Goal: Book appointment/travel/reservation

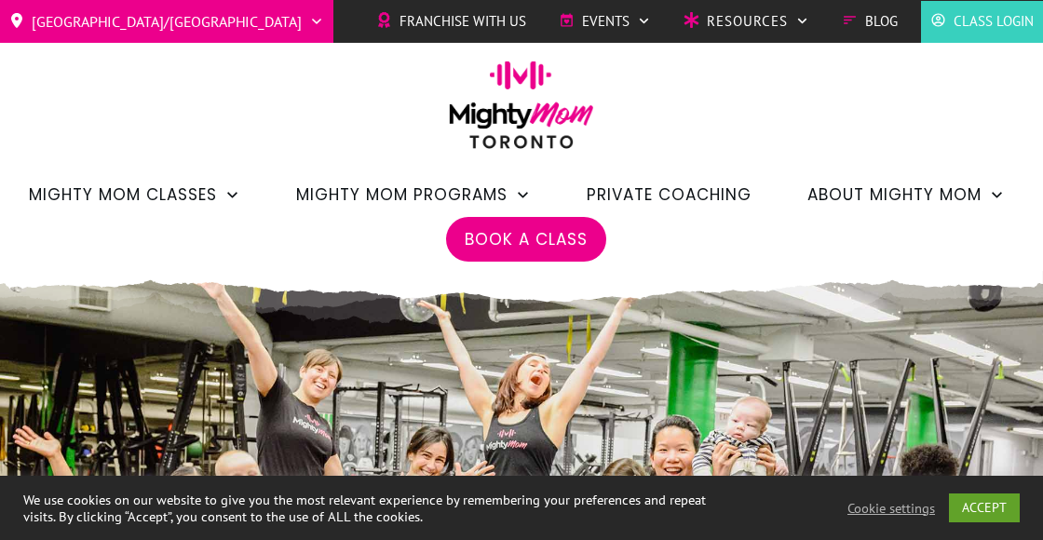
click at [525, 239] on span "Book a Class" at bounding box center [526, 240] width 123 height 32
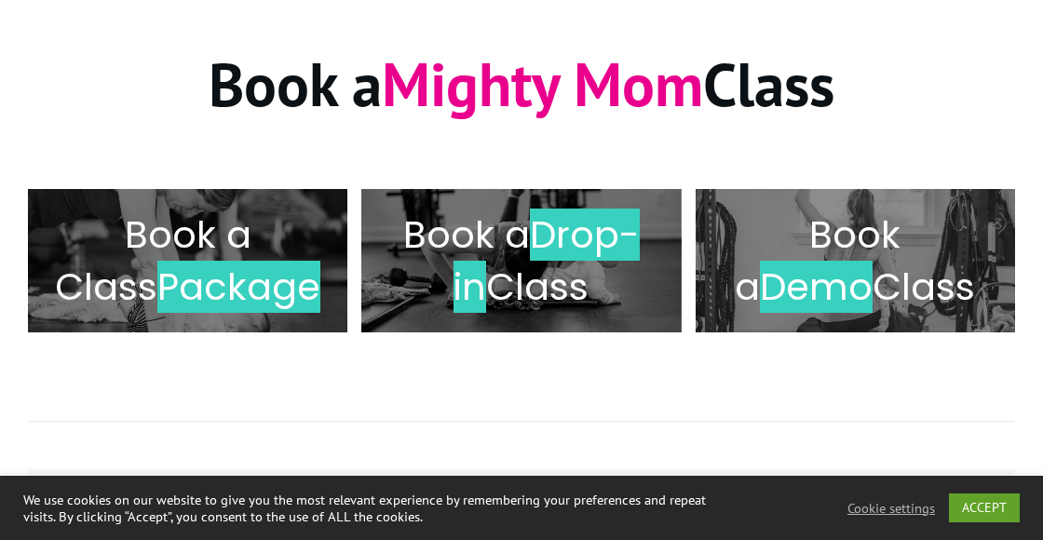
scroll to position [274, 0]
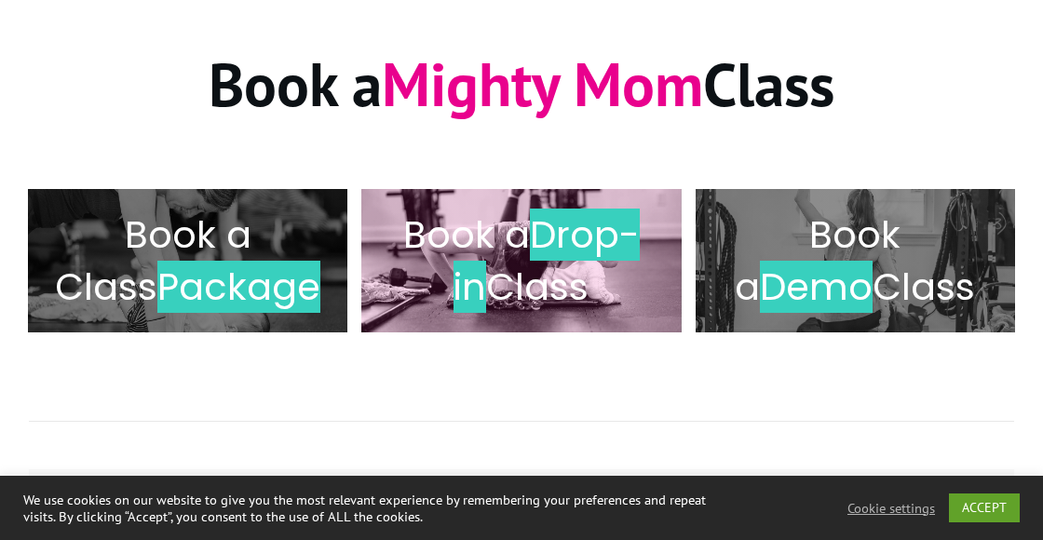
click at [548, 257] on span "Drop-in" at bounding box center [547, 261] width 186 height 104
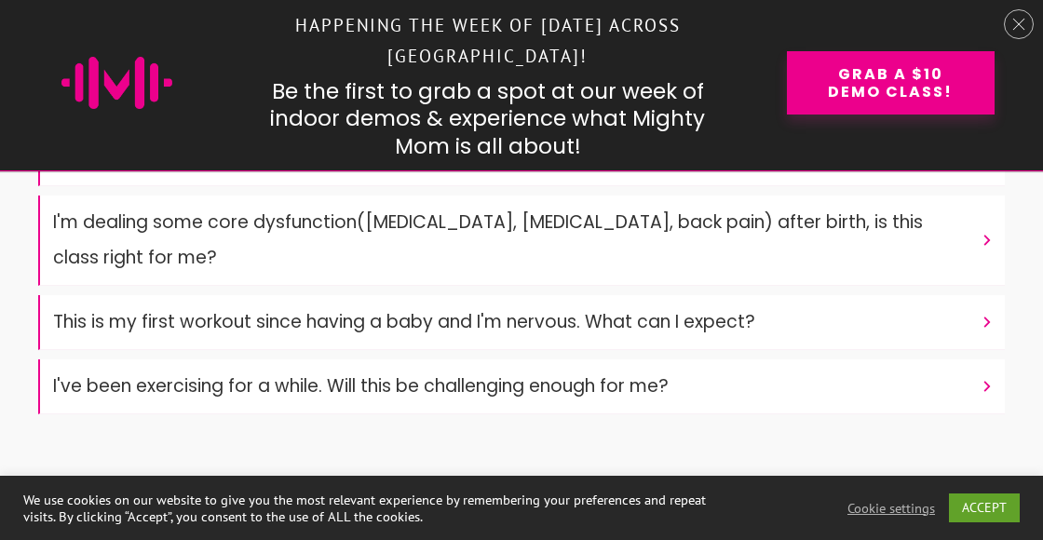
scroll to position [8431, 0]
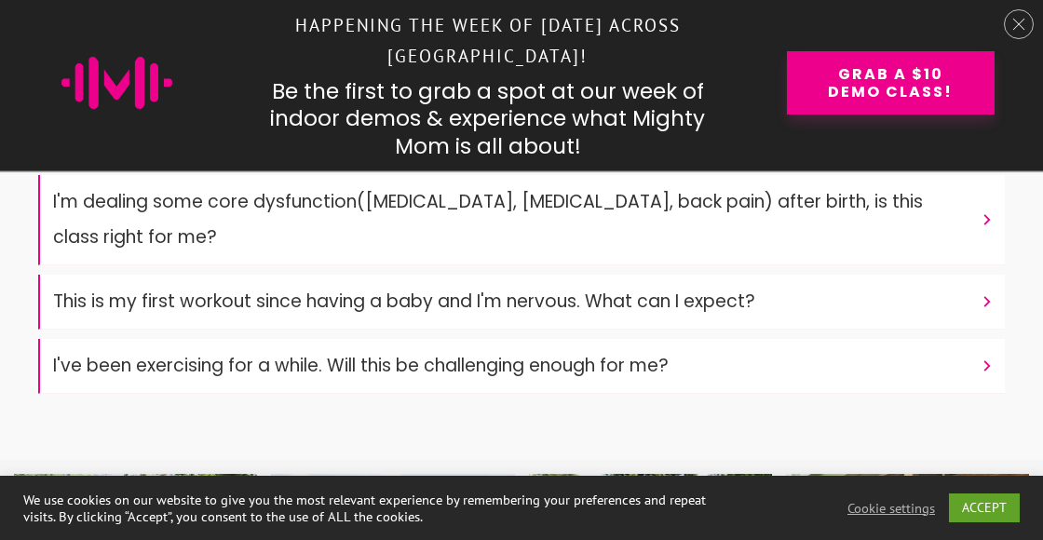
click at [448, 289] on font "This is my first workout since having a baby and I'm nervous. What can I expect?" at bounding box center [404, 301] width 702 height 25
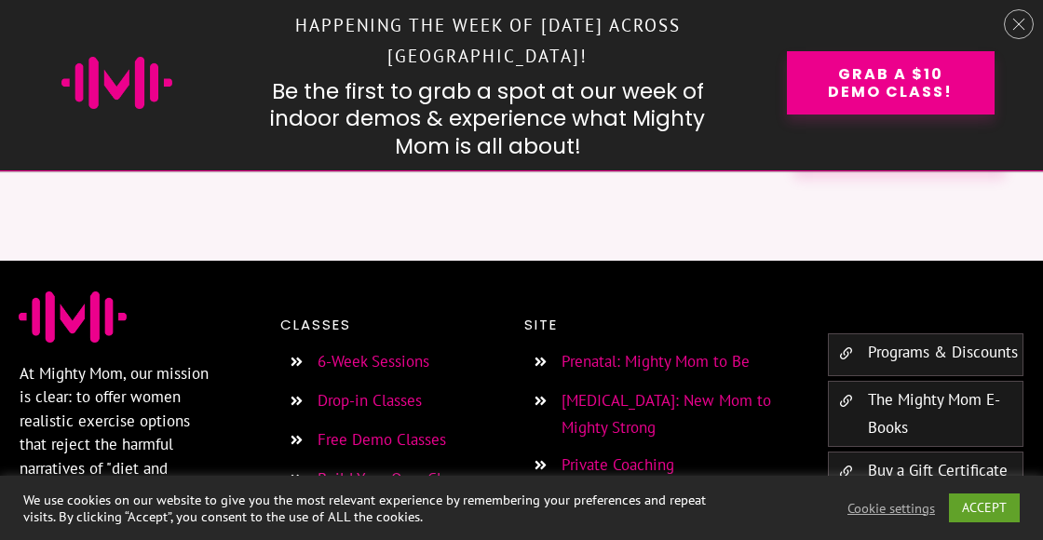
scroll to position [9498, 0]
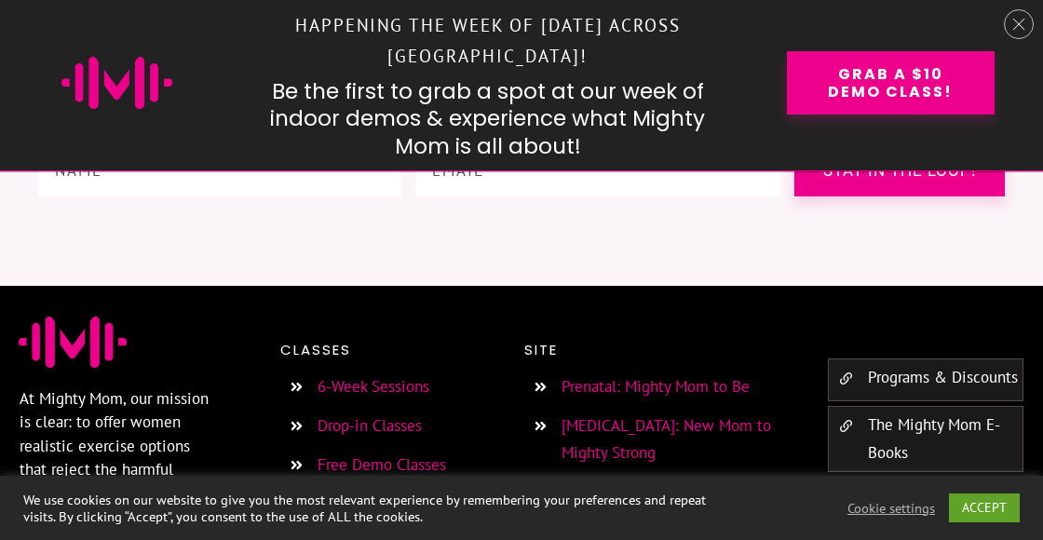
click at [354, 455] on link "Free Demo Classes" at bounding box center [382, 465] width 129 height 20
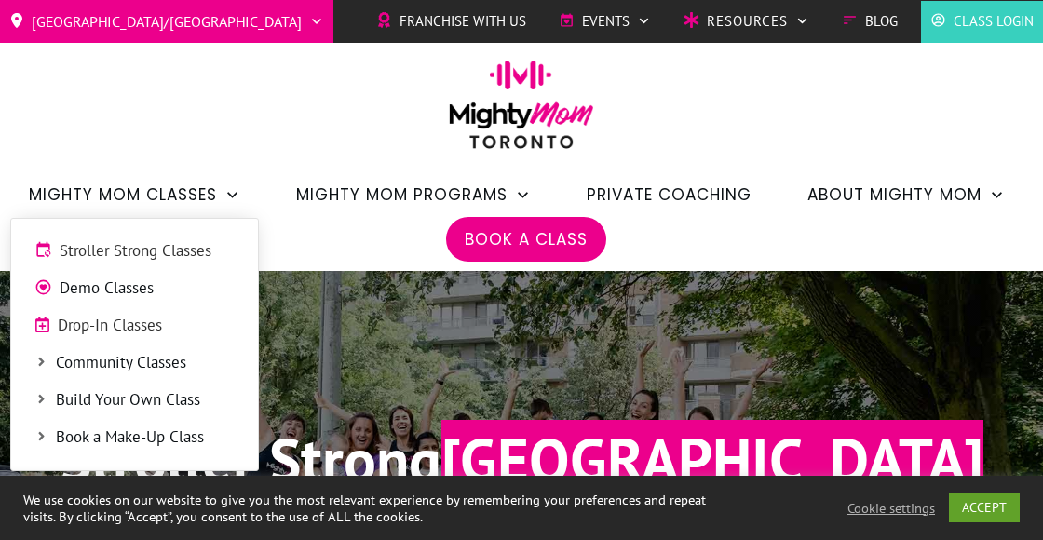
click at [143, 325] on span "Drop-In Classes" at bounding box center [146, 326] width 177 height 24
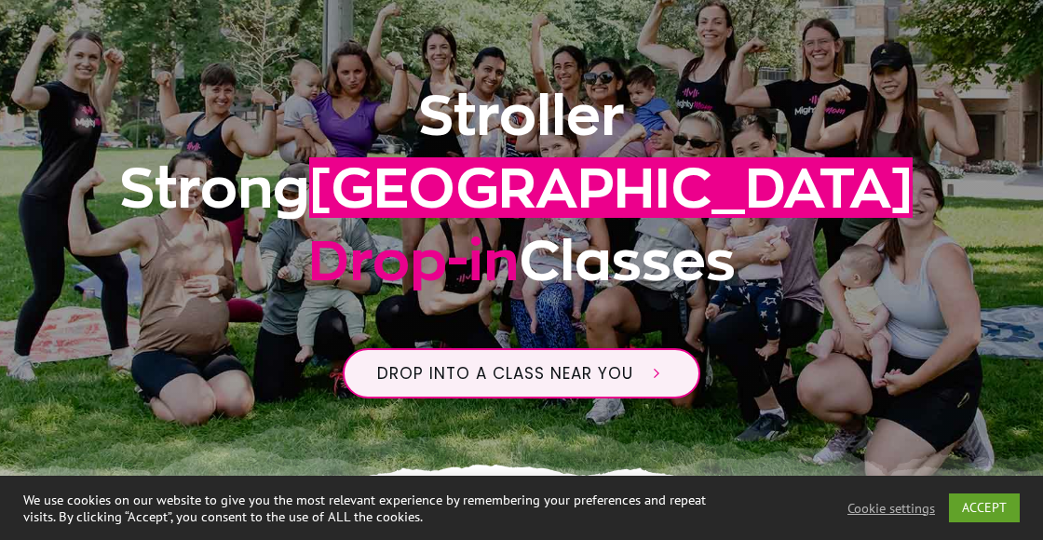
scroll to position [679, 0]
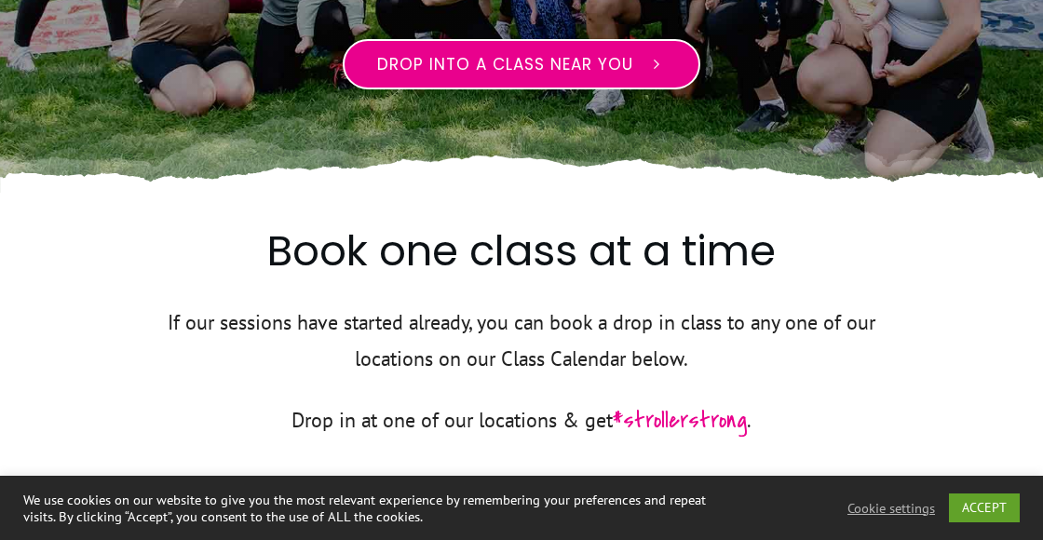
click at [487, 76] on link "Drop into a class near you" at bounding box center [522, 64] width 358 height 50
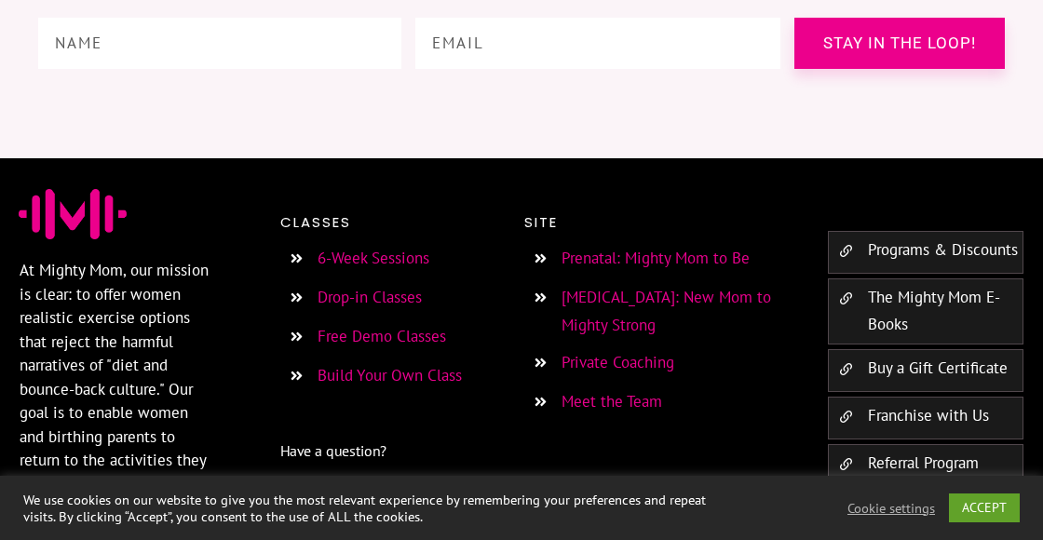
scroll to position [9251, 0]
click at [371, 326] on link "Free Demo Classes" at bounding box center [382, 336] width 129 height 20
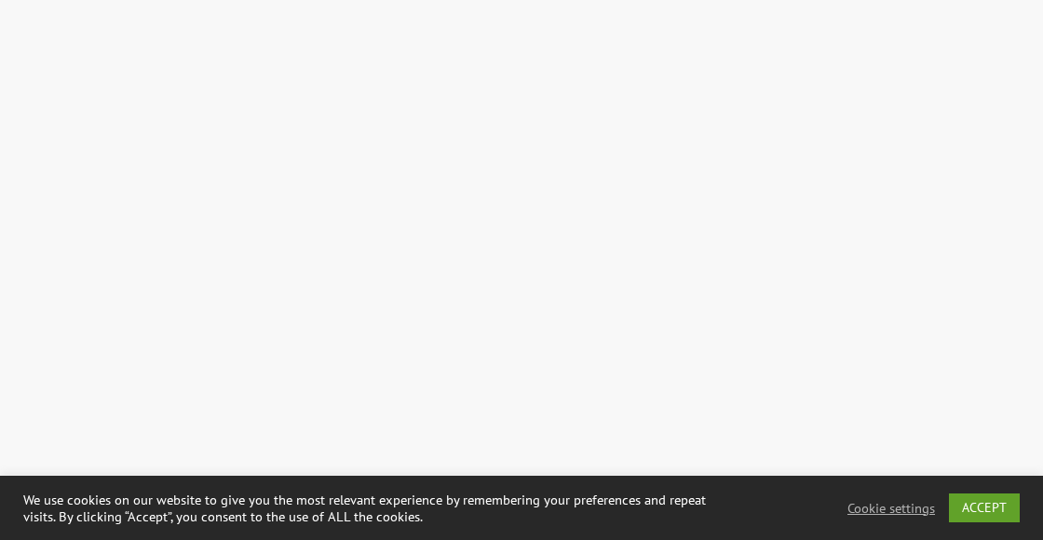
scroll to position [3626, 0]
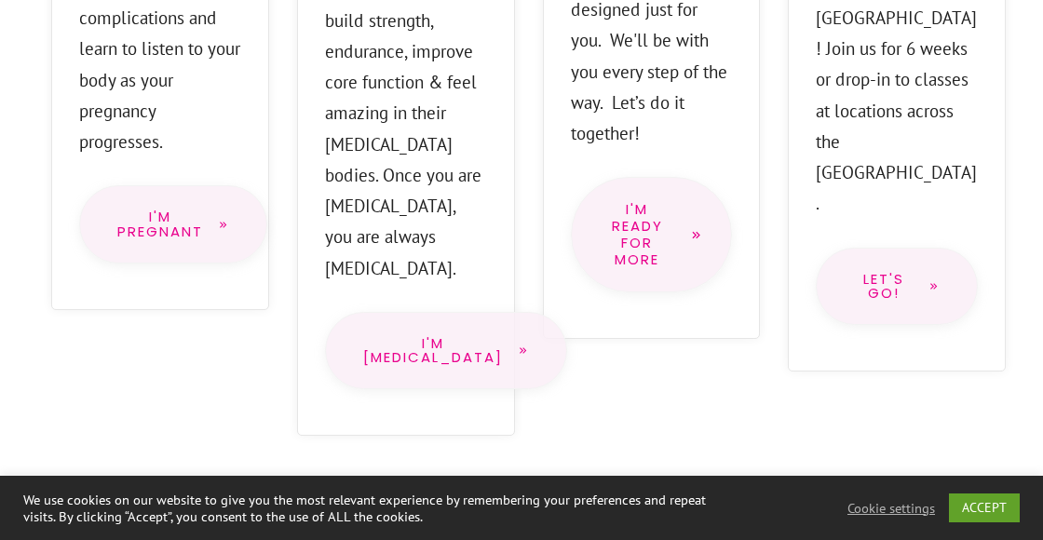
scroll to position [1957, 0]
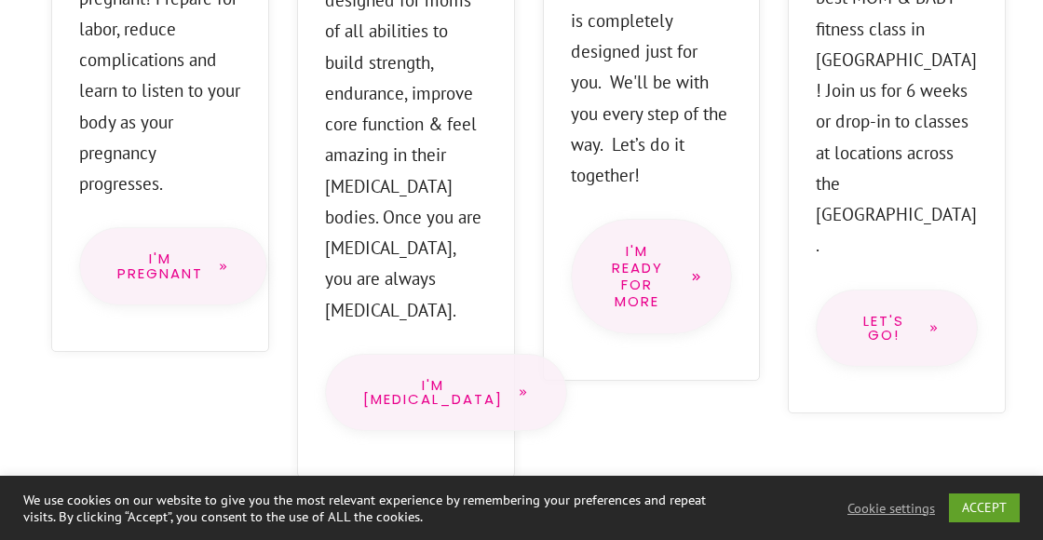
click at [429, 378] on span "I'm PostPartum" at bounding box center [433, 392] width 140 height 29
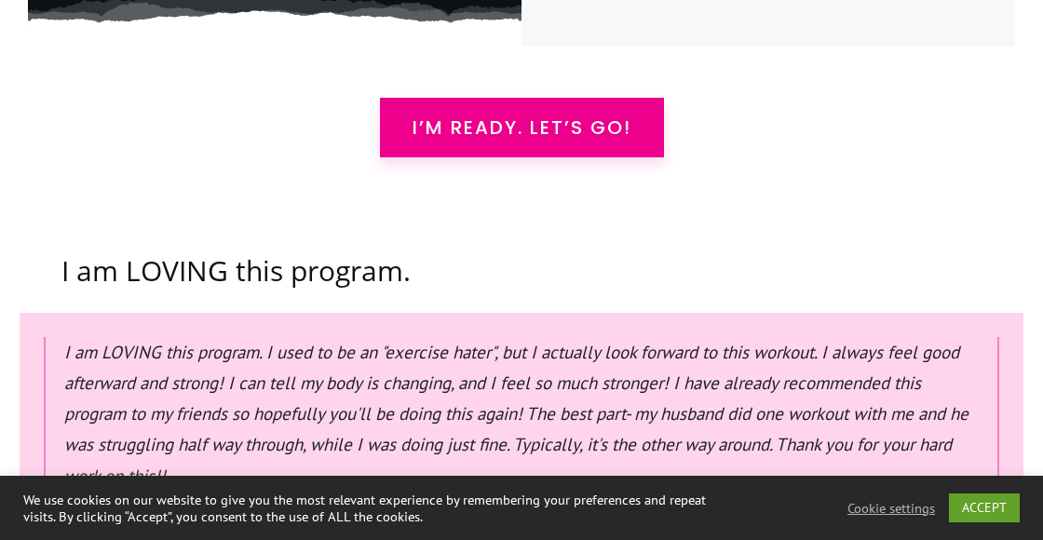
click at [480, 116] on span "I’m READY. Let’s Go!" at bounding box center [522, 127] width 219 height 22
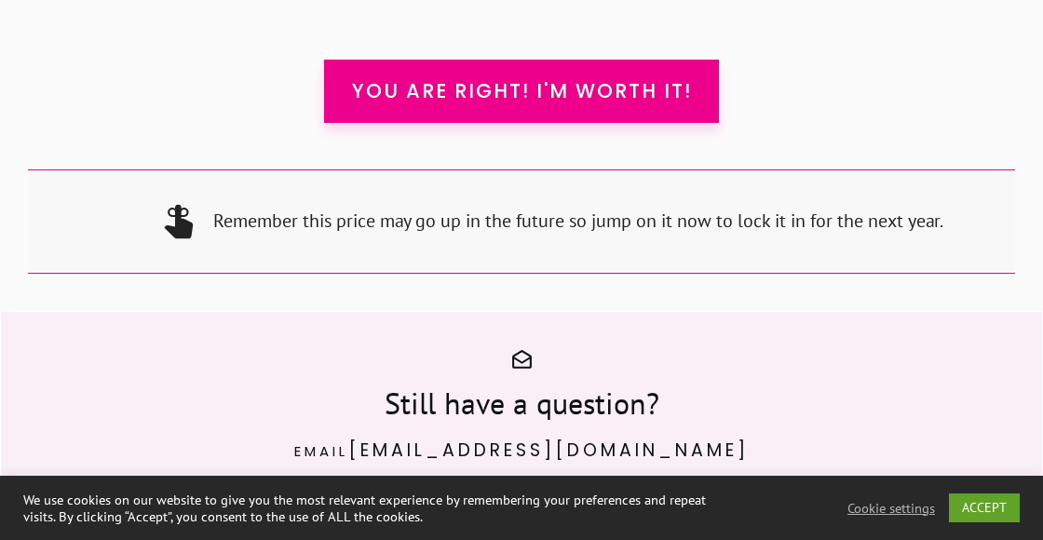
scroll to position [18526, 0]
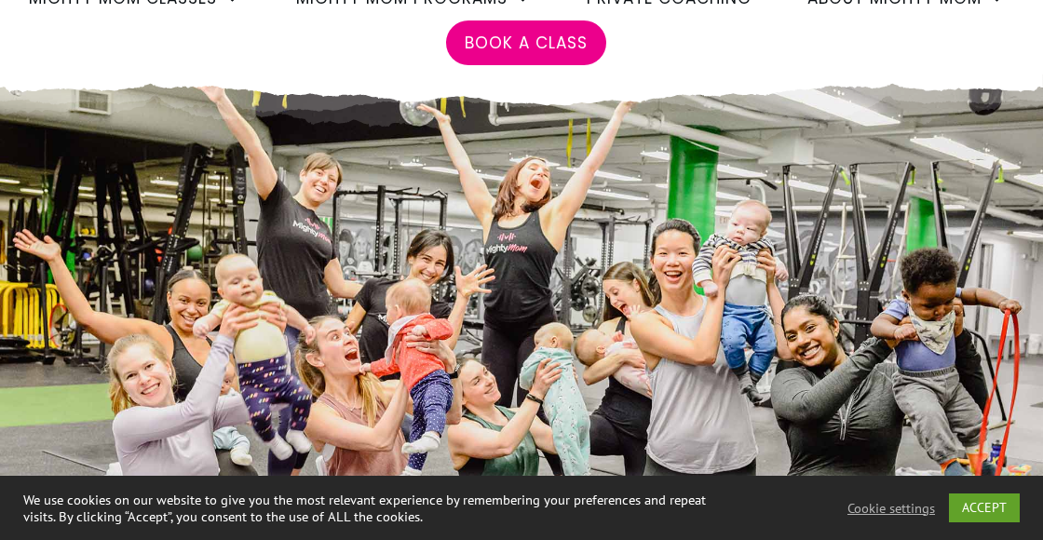
scroll to position [197, 0]
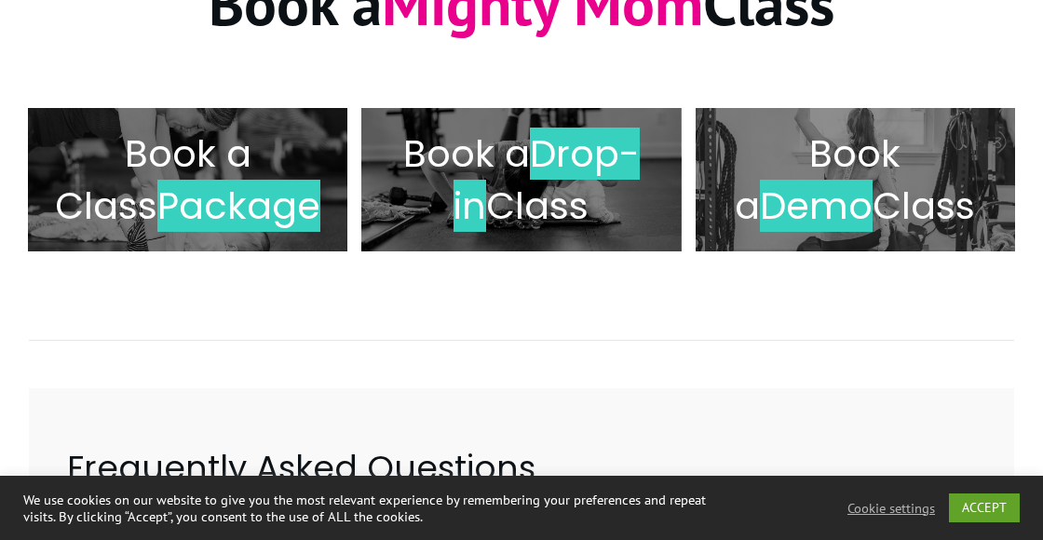
scroll to position [353, 0]
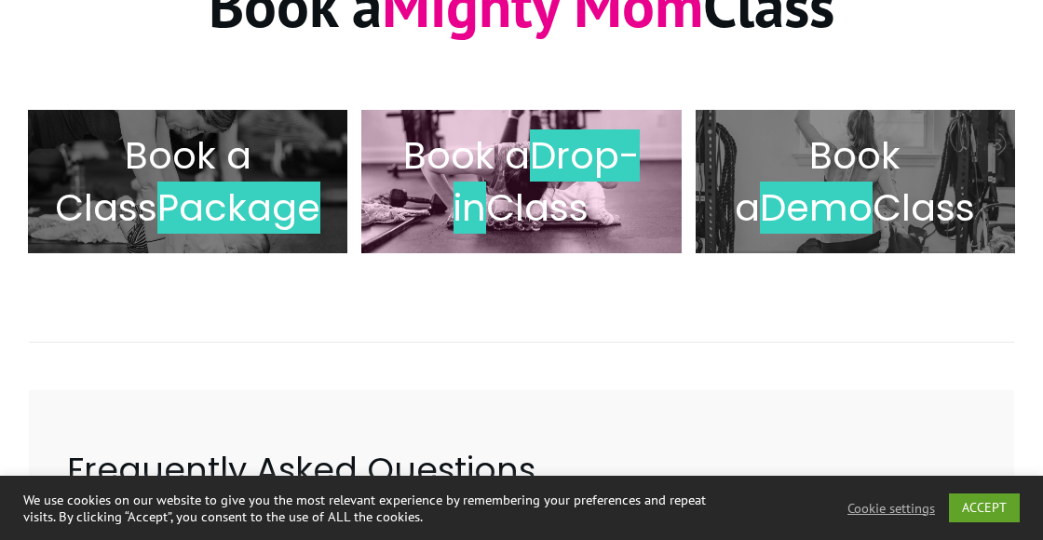
click at [537, 145] on span "Drop-in" at bounding box center [547, 182] width 186 height 104
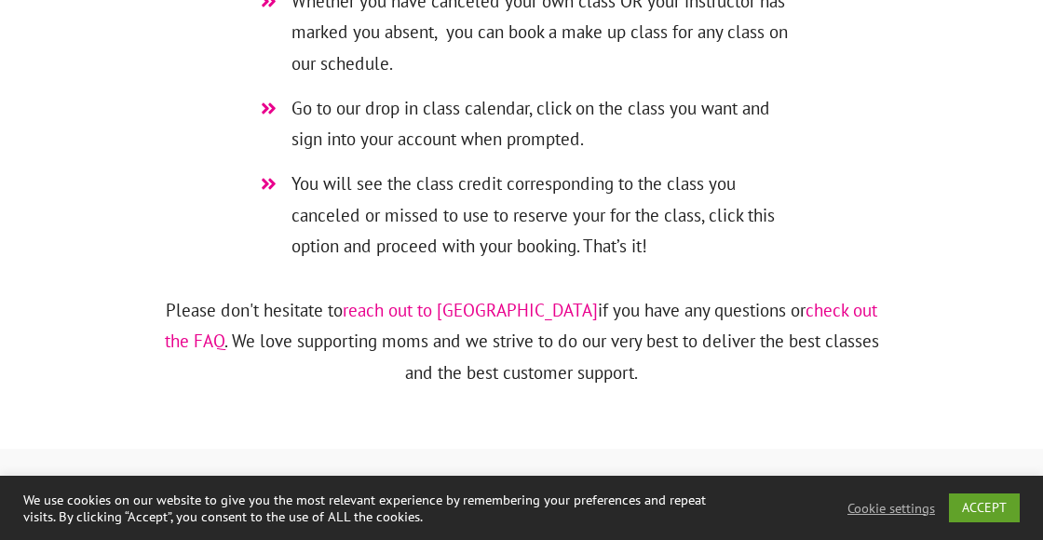
scroll to position [7495, 0]
